Goal: Navigation & Orientation: Find specific page/section

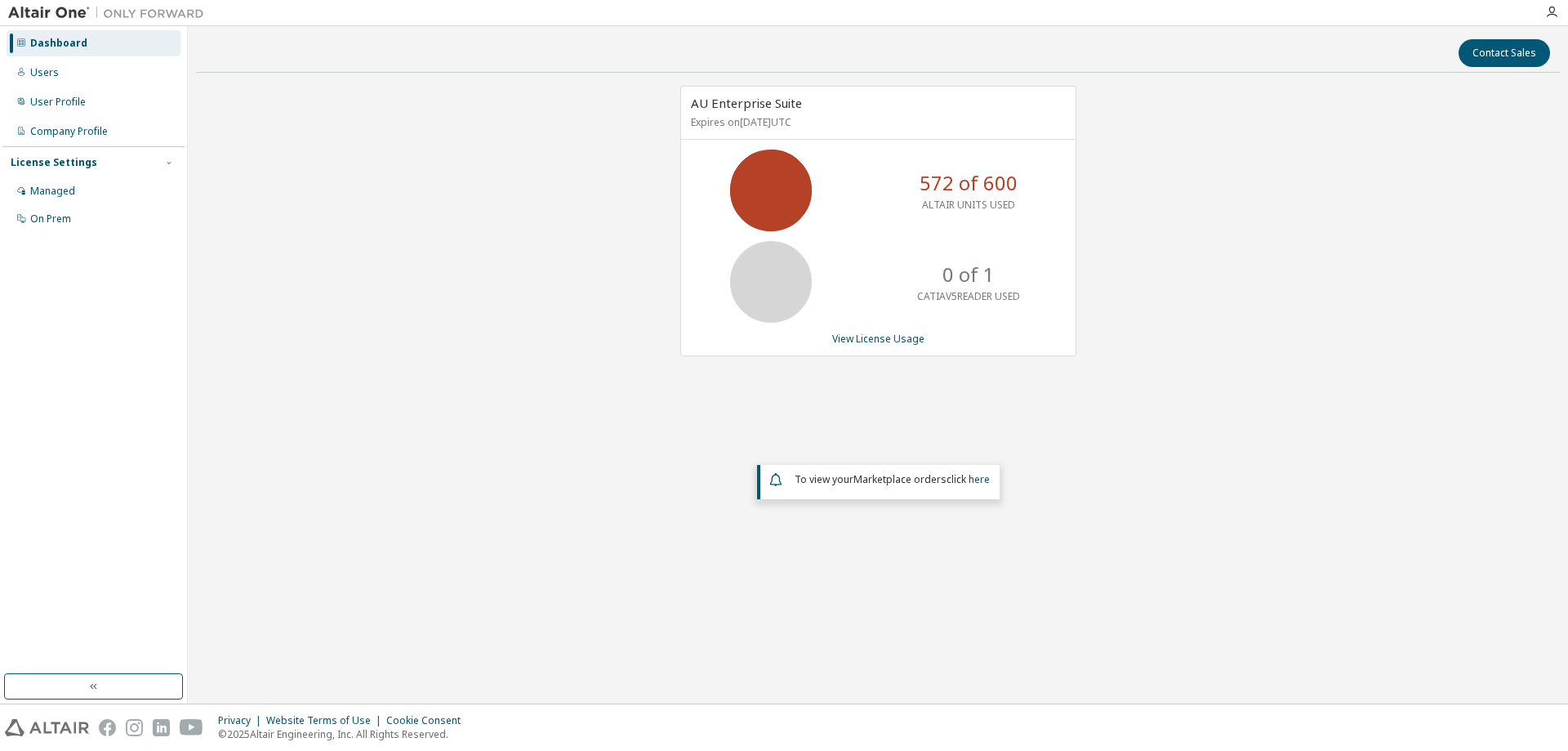
click at [747, 554] on div "AU Enterprise Suite Expires on December 31, 2025 UTC 572 of 600 ALTAIR UNITS US…" at bounding box center [878, 329] width 1364 height 488
drag, startPoint x: 0, startPoint y: 0, endPoint x: 664, endPoint y: 456, distance: 805.5
click at [664, 456] on div "AU Enterprise Suite Expires on [DATE] UTC 572 of 600 ALTAIR UNITS USED 0 of 1 C…" at bounding box center [878, 329] width 1364 height 488
click at [466, 315] on div "AU Enterprise Suite Expires on December 31, 2025 UTC 593 of 600 ALTAIR UNITS US…" at bounding box center [878, 329] width 1364 height 488
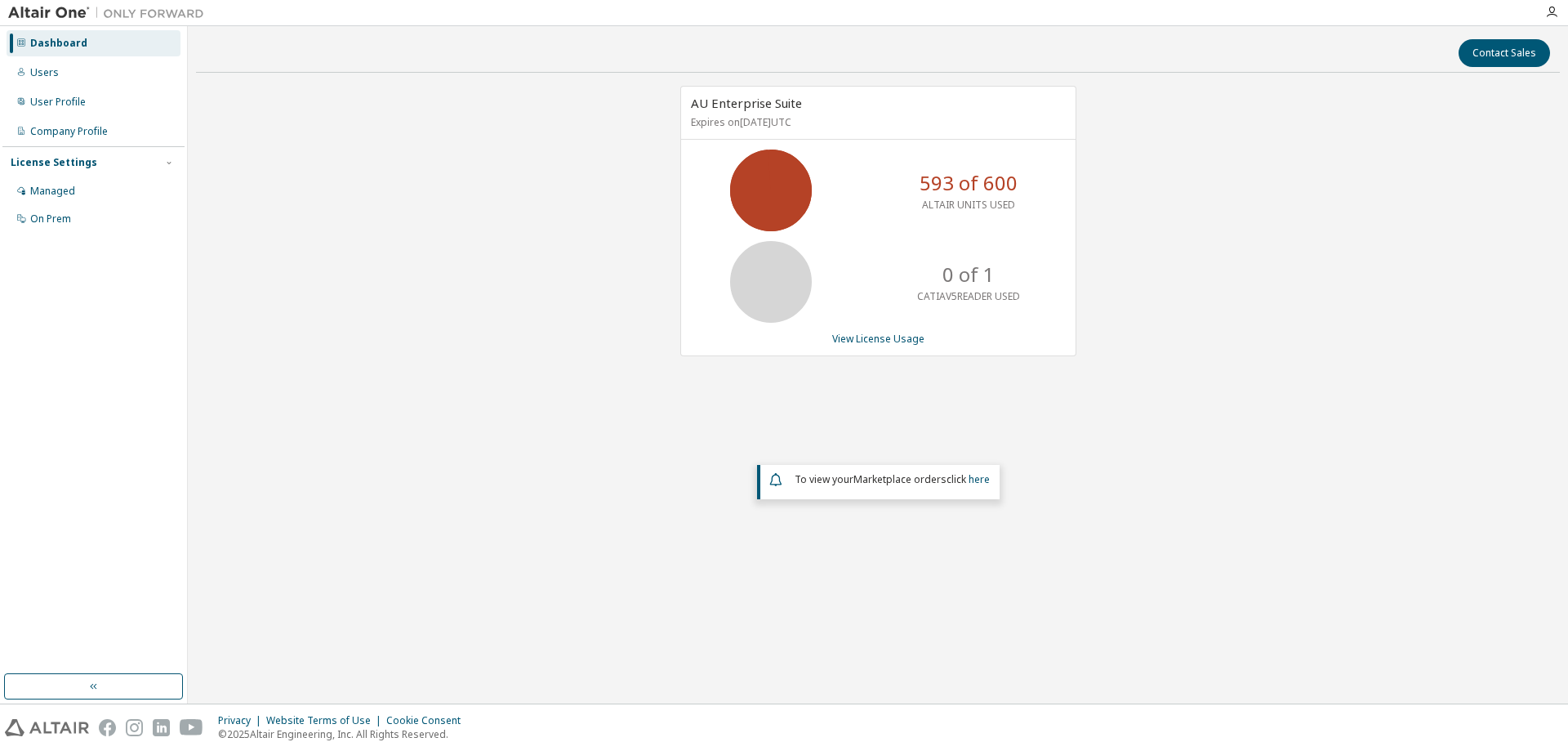
click at [466, 315] on div "AU Enterprise Suite Expires on December 31, 2025 UTC 593 of 600 ALTAIR UNITS US…" at bounding box center [878, 329] width 1364 height 488
